Goal: Information Seeking & Learning: Find contact information

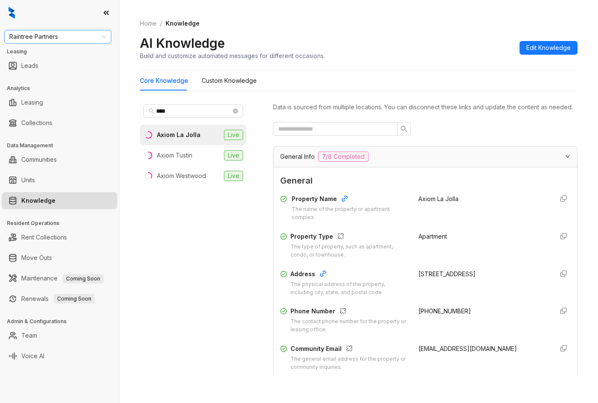
scroll to position [896, 0]
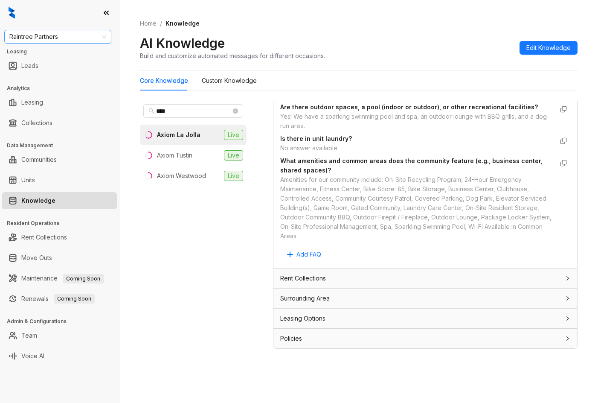
click at [78, 35] on span "Raintree Partners" at bounding box center [57, 36] width 97 height 13
type input "***"
click at [69, 68] on div "LDG Multifamily" at bounding box center [57, 67] width 93 height 9
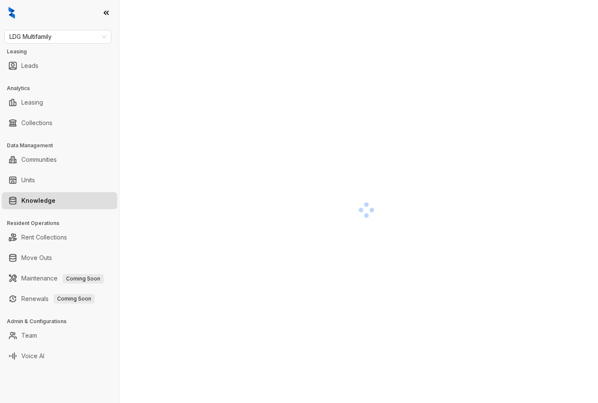
click at [382, 304] on div at bounding box center [366, 210] width 453 height 403
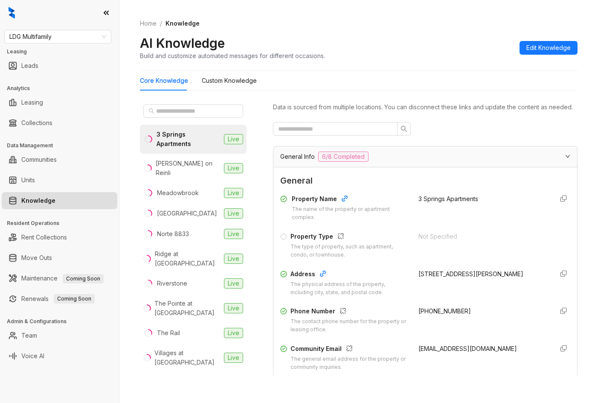
click at [318, 85] on div "Core Knowledge Custom Knowledge" at bounding box center [359, 81] width 438 height 20
click at [198, 111] on input "text" at bounding box center [193, 110] width 75 height 9
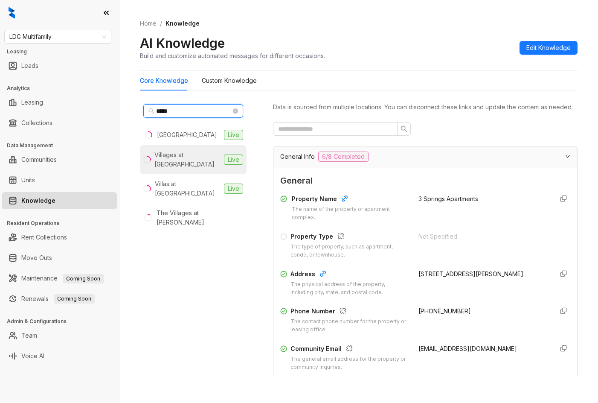
type input "*****"
click at [208, 158] on div "Villages at Fiskville" at bounding box center [188, 159] width 66 height 19
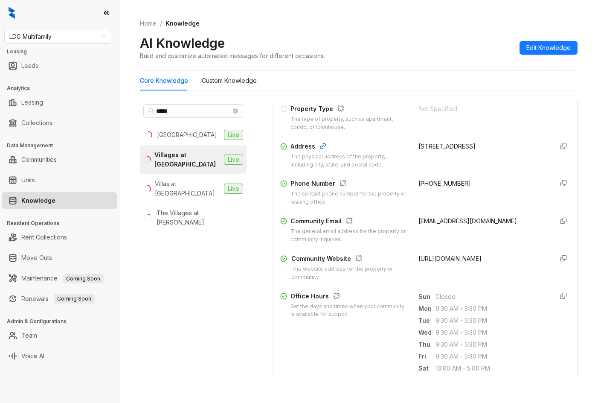
scroll to position [128, 0]
drag, startPoint x: 410, startPoint y: 194, endPoint x: 355, endPoint y: 256, distance: 83.2
click at [477, 196] on div "Phone Number The contact phone number for the property or leasing office. +1512…" at bounding box center [425, 191] width 290 height 27
copy span "+15124340288"
click at [77, 35] on span "LDG Multifamily" at bounding box center [57, 36] width 97 height 13
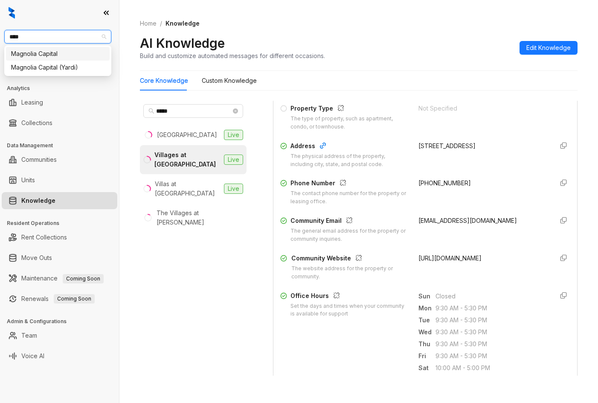
type input "*****"
click at [42, 52] on div "Magnolia Capital" at bounding box center [57, 53] width 93 height 9
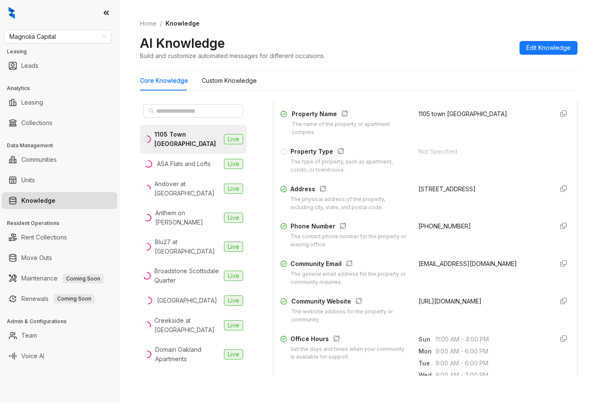
scroll to position [85, 0]
drag, startPoint x: 416, startPoint y: 236, endPoint x: 458, endPoint y: 236, distance: 41.8
click at [458, 236] on div "Phone Number The contact phone number for the property or leasing office. +1404…" at bounding box center [425, 234] width 290 height 27
copy span "+14044713931"
click at [65, 41] on span "Magnolia Capital" at bounding box center [57, 36] width 97 height 13
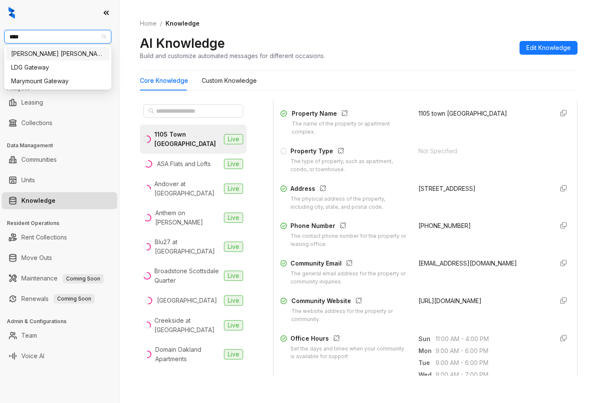
type input "*****"
click at [57, 56] on div "[PERSON_NAME] [PERSON_NAME]" at bounding box center [57, 53] width 93 height 9
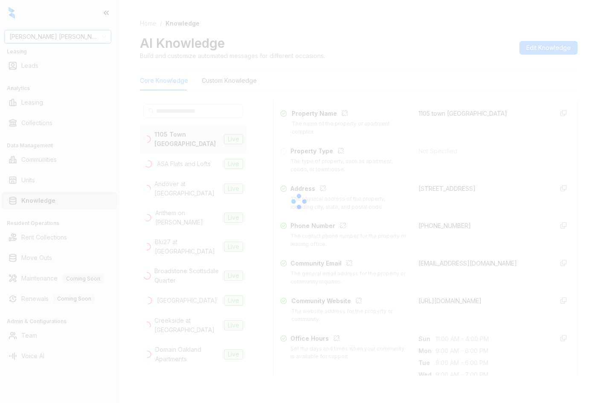
click at [169, 110] on div at bounding box center [299, 201] width 598 height 403
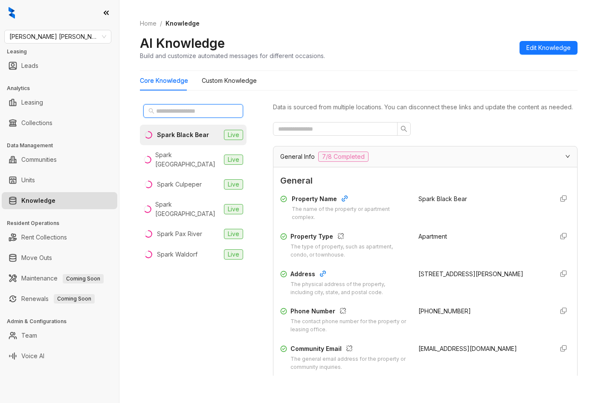
click at [172, 108] on input "text" at bounding box center [193, 110] width 75 height 9
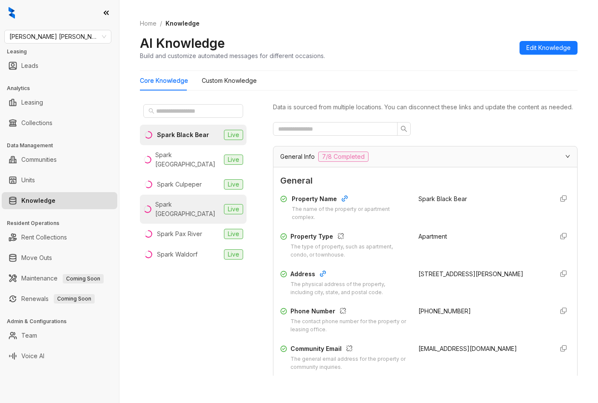
click at [190, 200] on div "Spark Oxon Hill" at bounding box center [187, 209] width 65 height 19
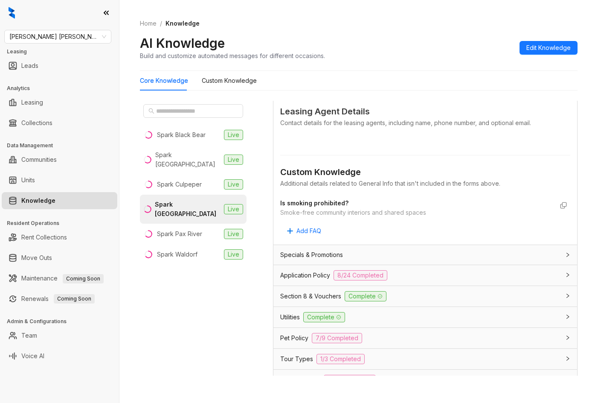
scroll to position [427, 0]
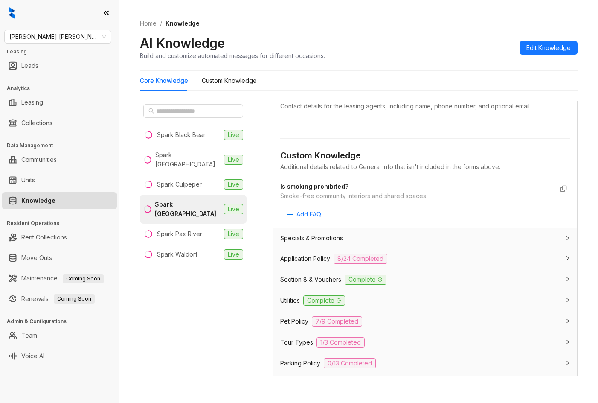
click at [421, 264] on div "Application Policy 8/24 Completed" at bounding box center [420, 259] width 280 height 10
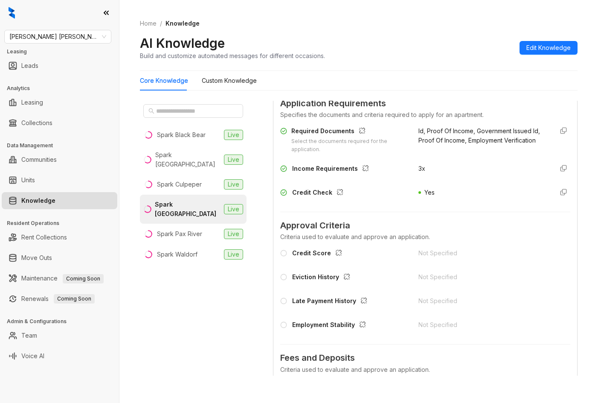
scroll to position [598, 0]
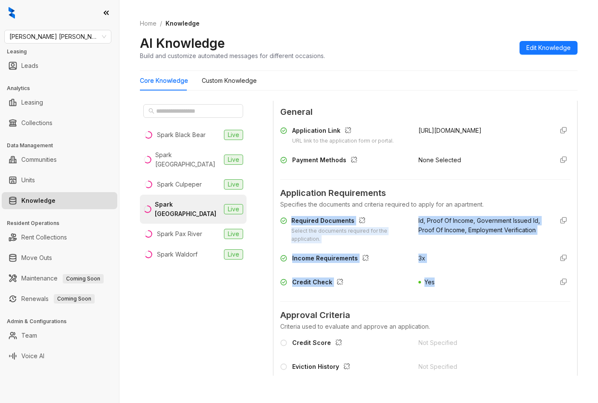
drag, startPoint x: 438, startPoint y: 296, endPoint x: 292, endPoint y: 231, distance: 160.5
click at [292, 231] on div "Required Documents Select the documents required for the application. Id, Proof…" at bounding box center [425, 254] width 290 height 82
copy div "Required Documents Select the documents required for the application. Id, Proof…"
click at [425, 233] on span "Id, Proof Of Income, Government Issued Id, Proof Of Income, Employment Verifica…" at bounding box center [480, 225] width 122 height 17
drag, startPoint x: 433, startPoint y: 266, endPoint x: 286, endPoint y: 225, distance: 152.4
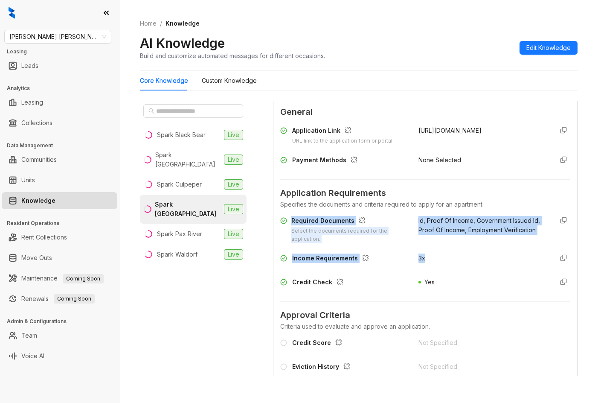
click at [286, 225] on div "Required Documents Select the documents required for the application. Id, Proof…" at bounding box center [425, 254] width 290 height 82
copy div "Required Documents Select the documents required for the application. Id, Proof…"
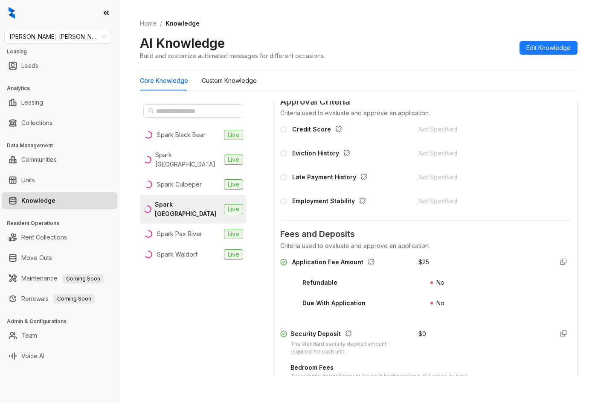
scroll to position [683, 0]
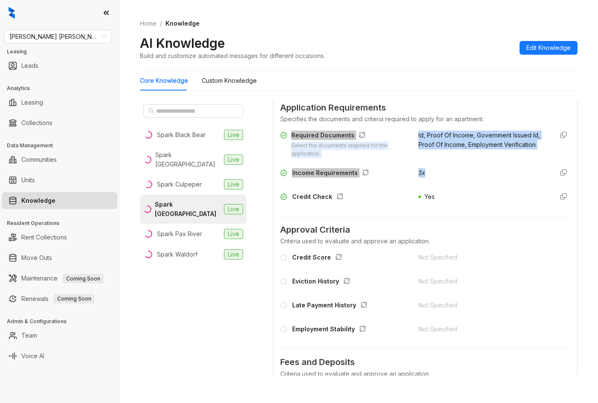
click at [316, 156] on div "Select the documents required for the application." at bounding box center [350, 150] width 117 height 16
drag, startPoint x: 292, startPoint y: 143, endPoint x: 452, endPoint y: 166, distance: 161.6
click at [452, 158] on div "Required Documents Select the documents required for the application. Id, Proof…" at bounding box center [425, 144] width 290 height 27
copy div "Required Documents Select the documents required for the application. Id, Proof…"
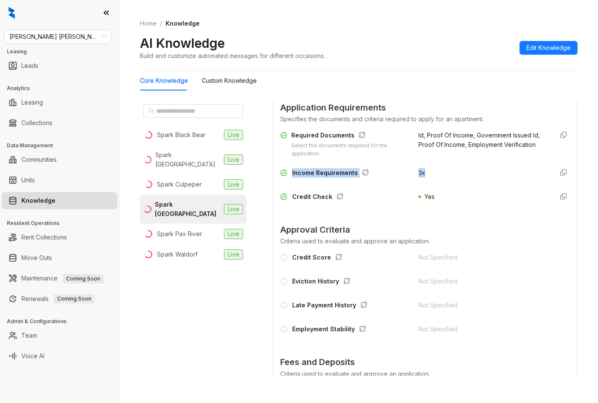
drag, startPoint x: 291, startPoint y: 184, endPoint x: 425, endPoint y: 182, distance: 134.0
click at [425, 182] on div "Income Requirements 3x" at bounding box center [425, 175] width 290 height 14
copy div "Income Requirements 3x"
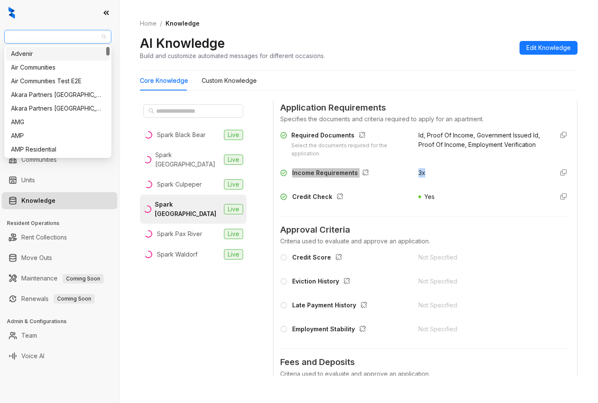
click at [50, 31] on span "Gates Hudson" at bounding box center [57, 36] width 97 height 13
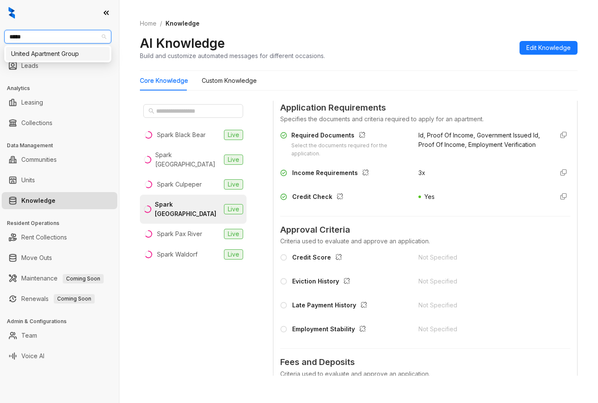
type input "******"
click at [57, 54] on div "United Apartment Group" at bounding box center [57, 53] width 93 height 9
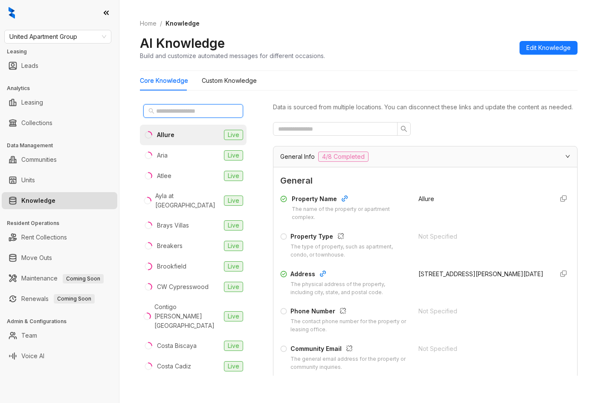
click at [167, 112] on input "text" at bounding box center [193, 110] width 75 height 9
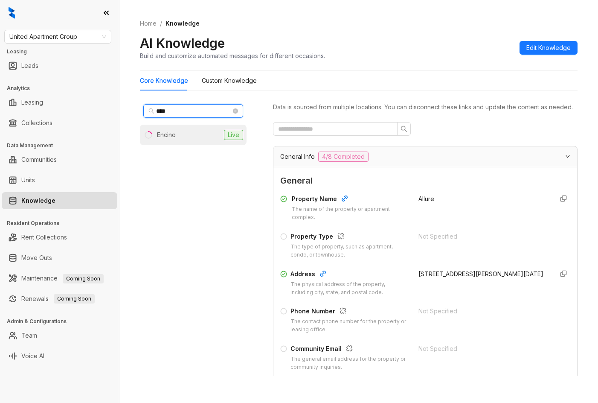
type input "****"
click at [195, 134] on li "Encino Live" at bounding box center [193, 135] width 107 height 20
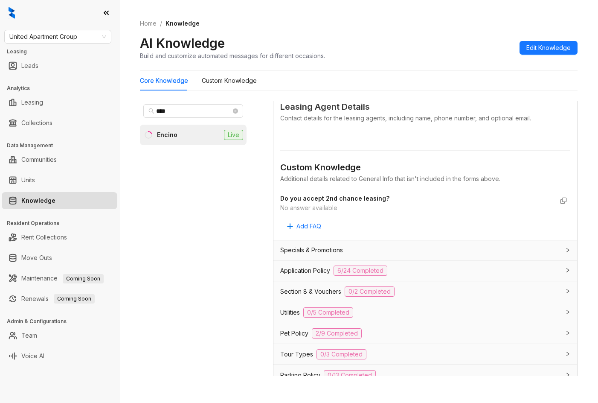
scroll to position [512, 0]
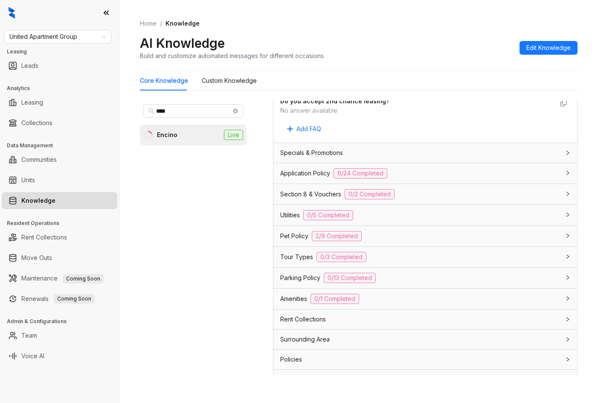
click at [387, 163] on div "Specials & Promotions" at bounding box center [426, 153] width 304 height 20
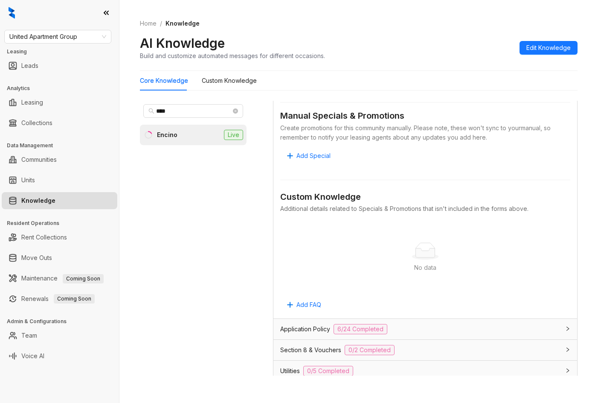
scroll to position [726, 0]
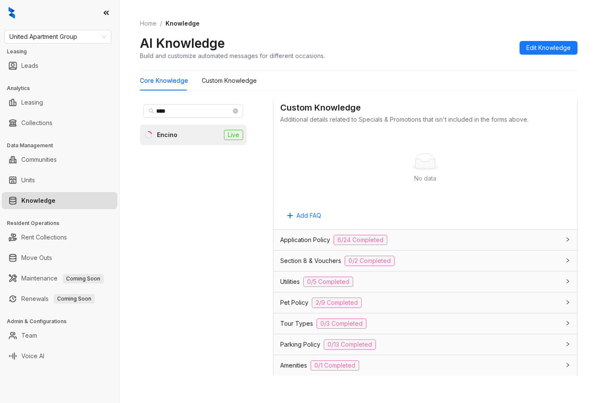
click at [410, 245] on div "Application Policy 6/24 Completed" at bounding box center [420, 240] width 280 height 10
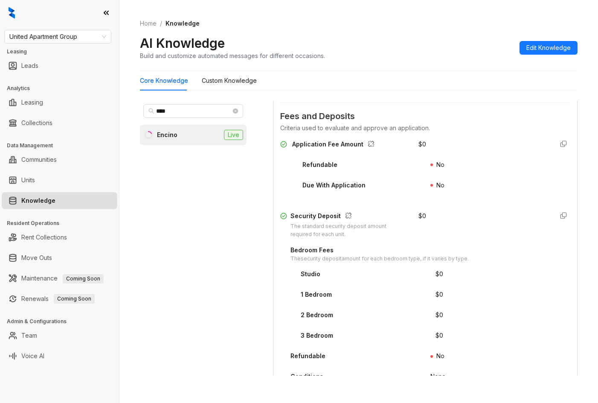
scroll to position [1323, 0]
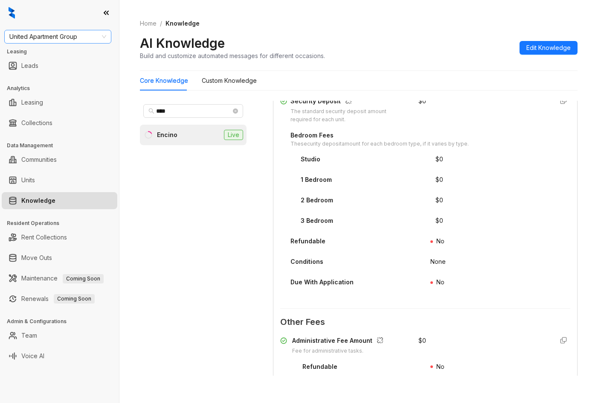
click at [76, 42] on span "United Apartment Group" at bounding box center [57, 36] width 97 height 13
type input "****"
type input "*****"
click at [84, 64] on div "Magnolia Capital (Yardi)" at bounding box center [57, 67] width 93 height 9
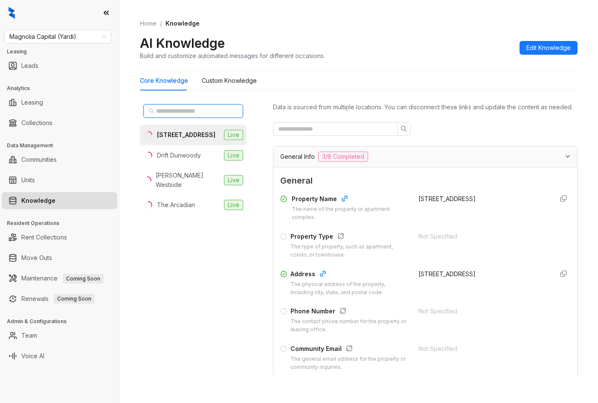
click at [163, 107] on span at bounding box center [193, 111] width 100 height 14
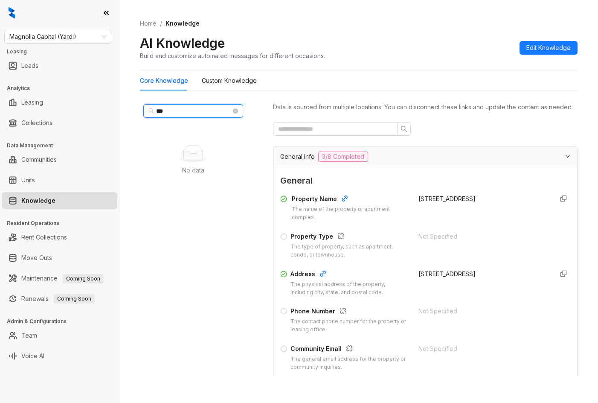
type input "****"
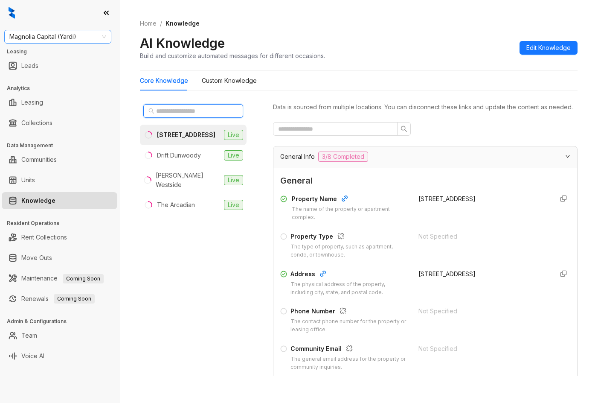
click at [79, 41] on span "Magnolia Capital (Yardi)" at bounding box center [57, 36] width 97 height 13
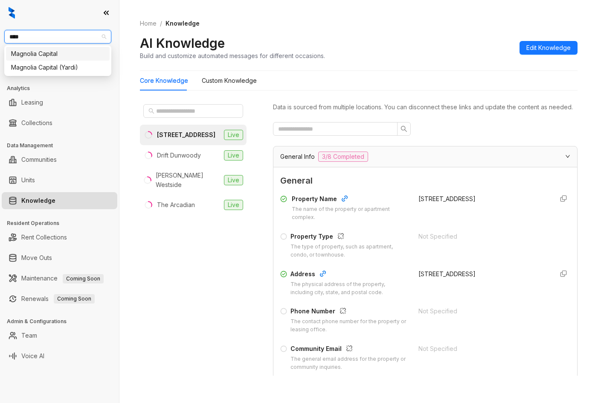
type input "*****"
click at [68, 50] on div "Magnolia Capital" at bounding box center [57, 53] width 93 height 9
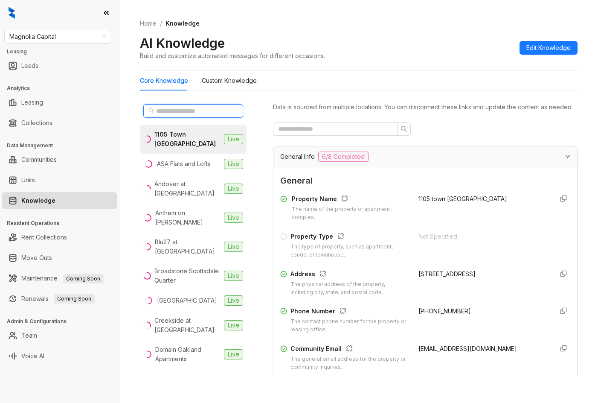
click at [175, 111] on input "text" at bounding box center [193, 110] width 75 height 9
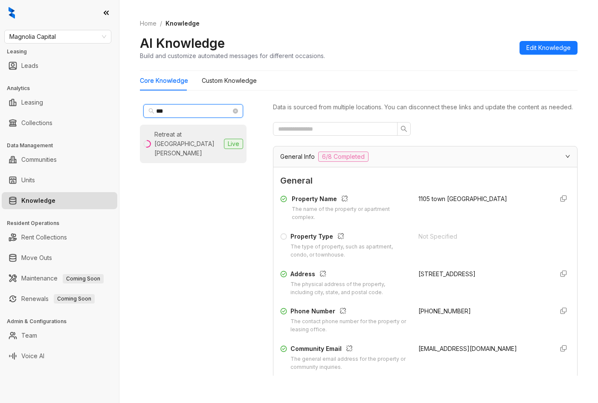
type input "***"
click at [180, 137] on div "Retreat at [GEOGRAPHIC_DATA][PERSON_NAME]" at bounding box center [188, 144] width 66 height 28
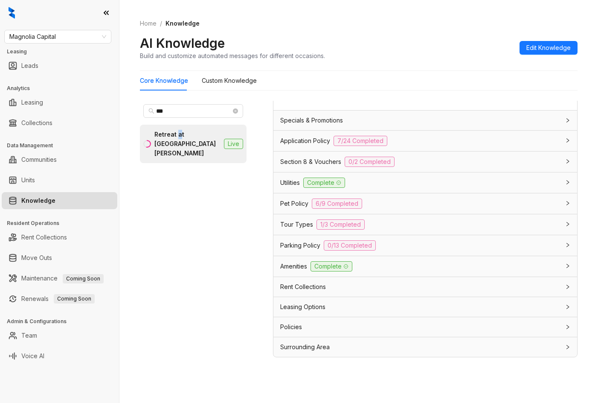
scroll to position [27, 0]
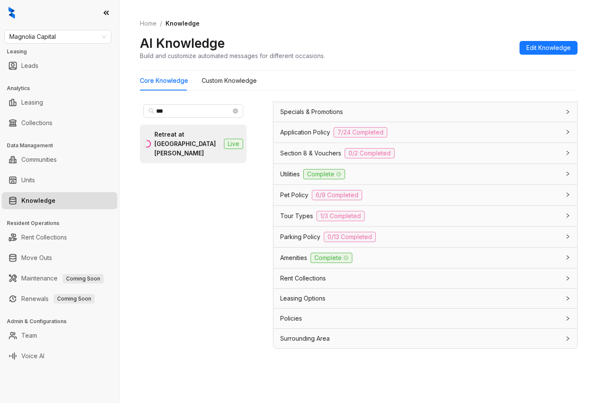
click at [341, 290] on div "Leasing Options" at bounding box center [426, 299] width 304 height 20
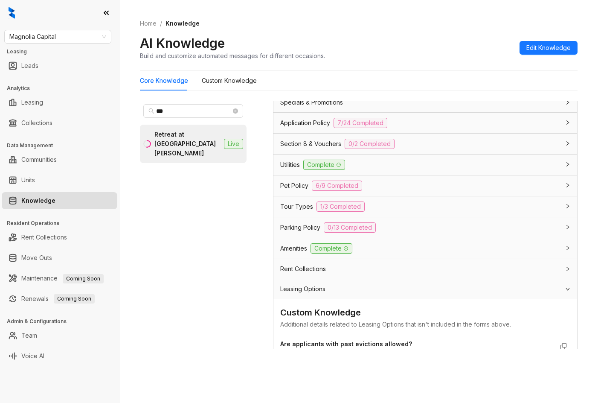
click at [344, 274] on div "Rent Collections" at bounding box center [420, 268] width 280 height 9
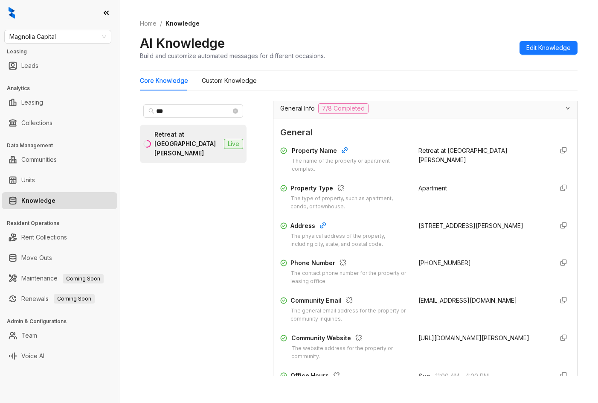
scroll to position [85, 0]
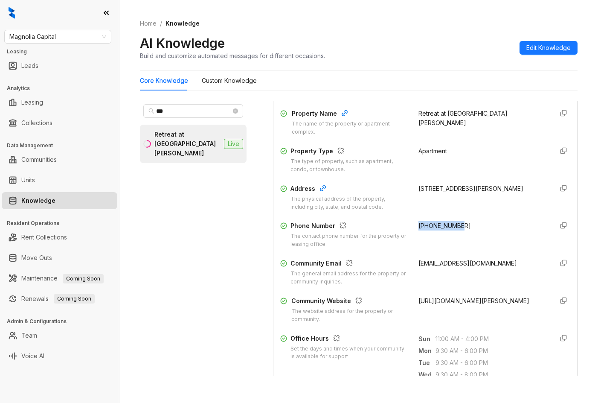
drag, startPoint x: 410, startPoint y: 234, endPoint x: 470, endPoint y: 234, distance: 60.2
click at [470, 234] on div "Phone Number The contact phone number for the property or leasing office. [PHON…" at bounding box center [425, 234] width 290 height 27
copy span "[PHONE_NUMBER]"
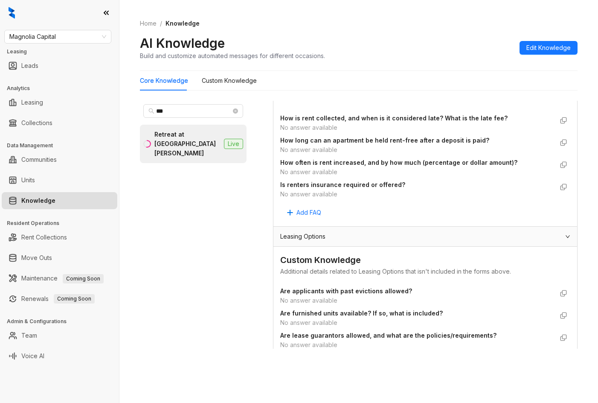
scroll to position [695, 0]
